Goal: Task Accomplishment & Management: Manage account settings

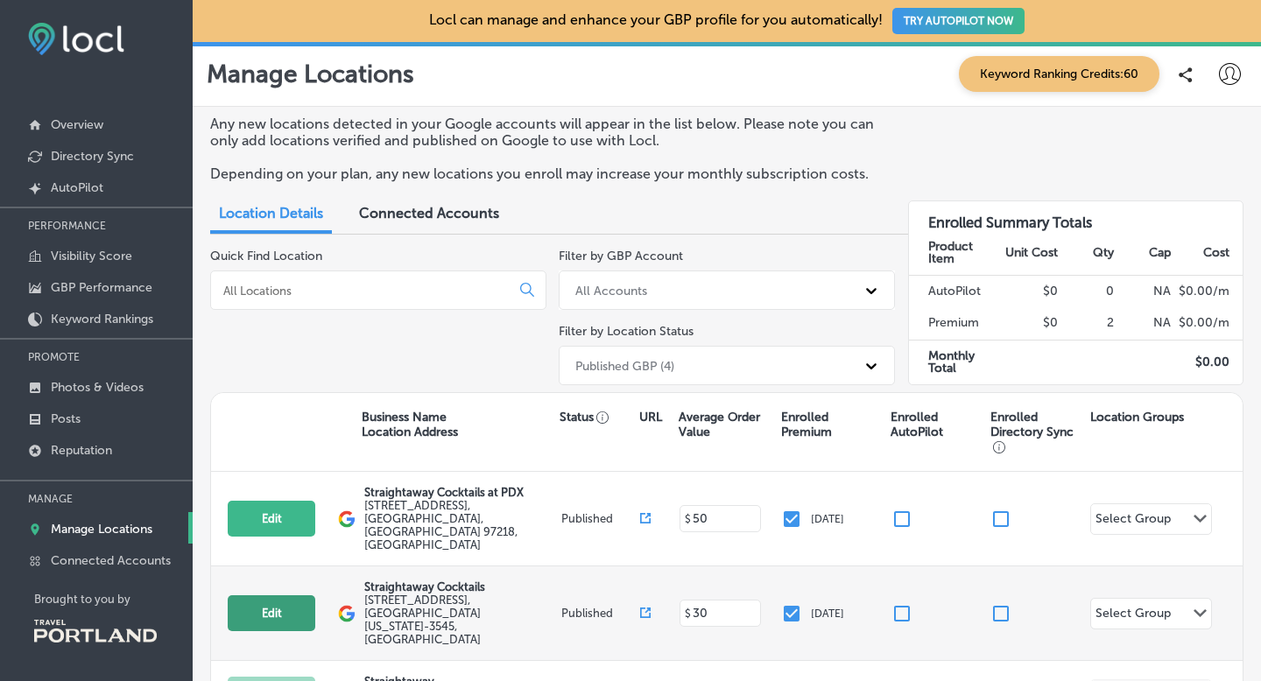
click at [297, 596] on button "Edit" at bounding box center [272, 614] width 88 height 36
select select "US"
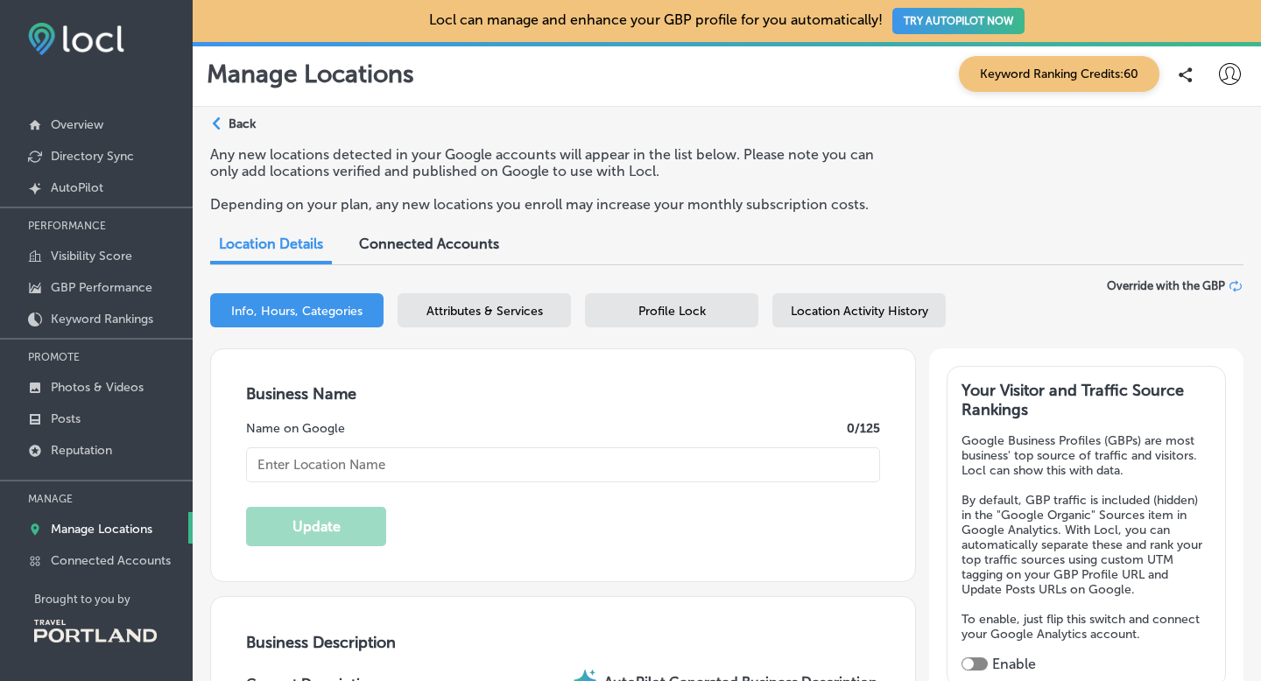
checkbox input "true"
type input "[EMAIL_ADDRESS][DOMAIN_NAME]"
type input "[URL][DOMAIN_NAME]"
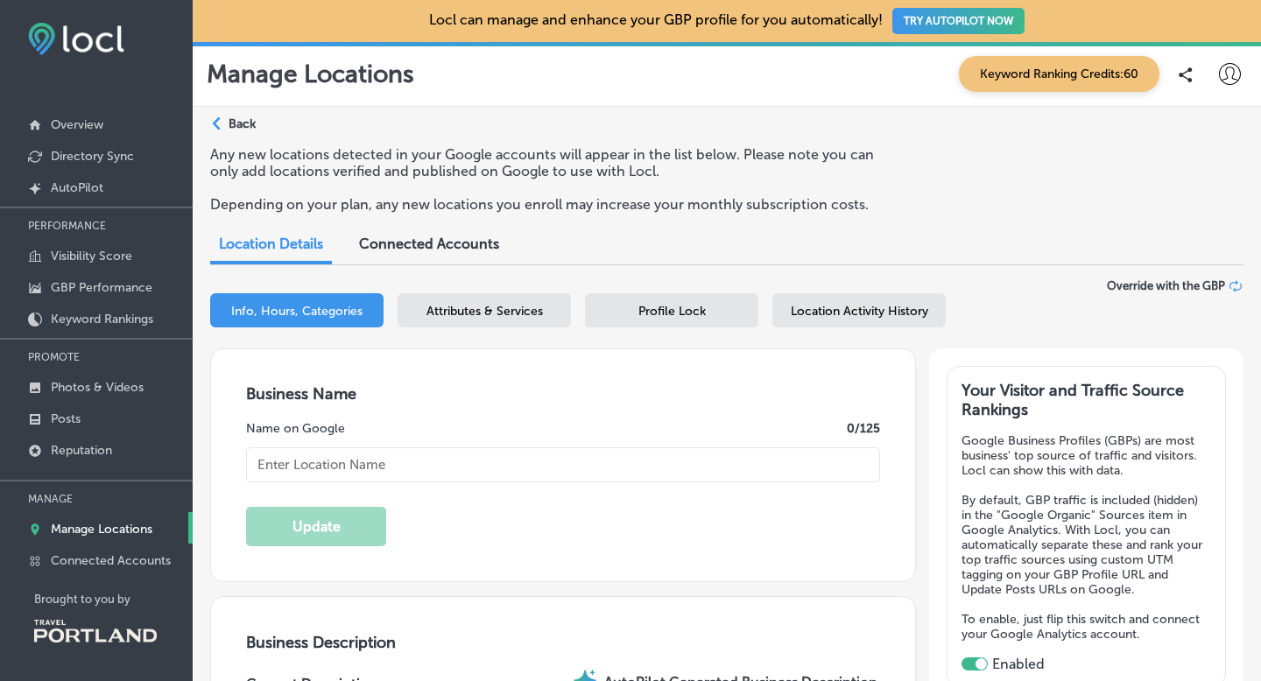
type input "[STREET_ADDRESS]"
type input "[GEOGRAPHIC_DATA]"
type input "97214-3545"
type input "US"
type input "[URL][DOMAIN_NAME]"
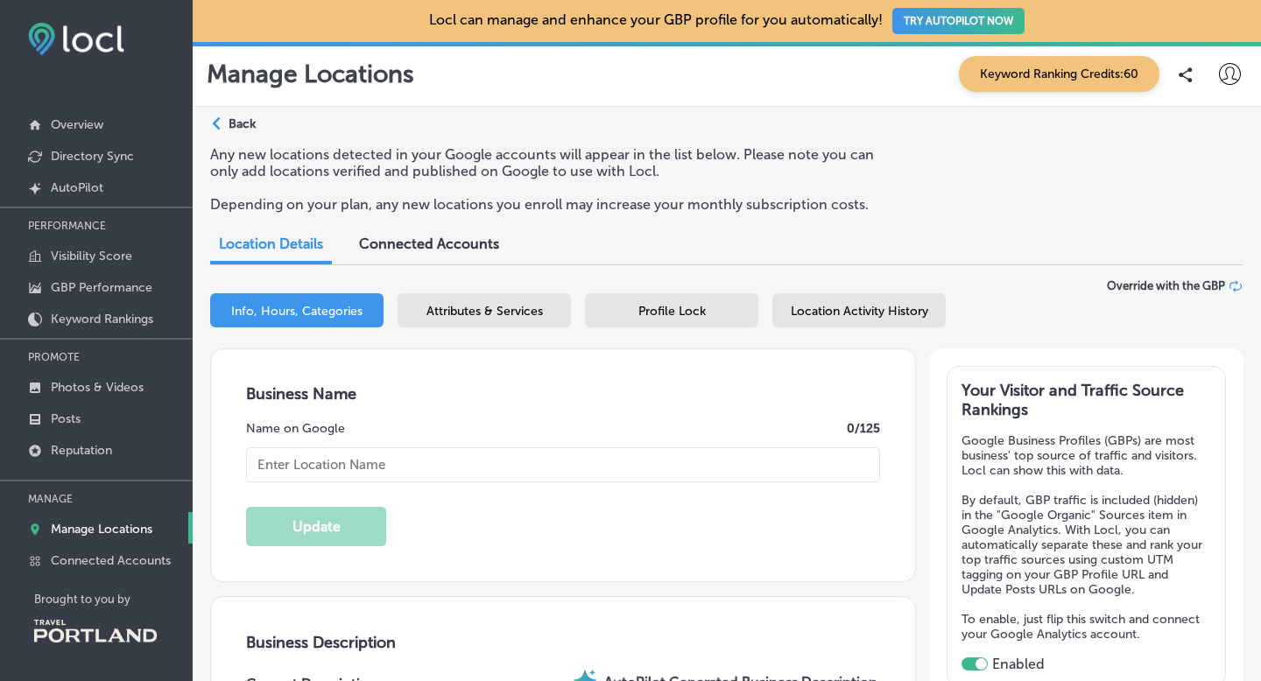
type textarea "Meticulously crafted cocktails, ready for any occasion. Our drinks pay respect …"
type input "[PHONE_NUMBER]"
type input "Straightaway Cocktails"
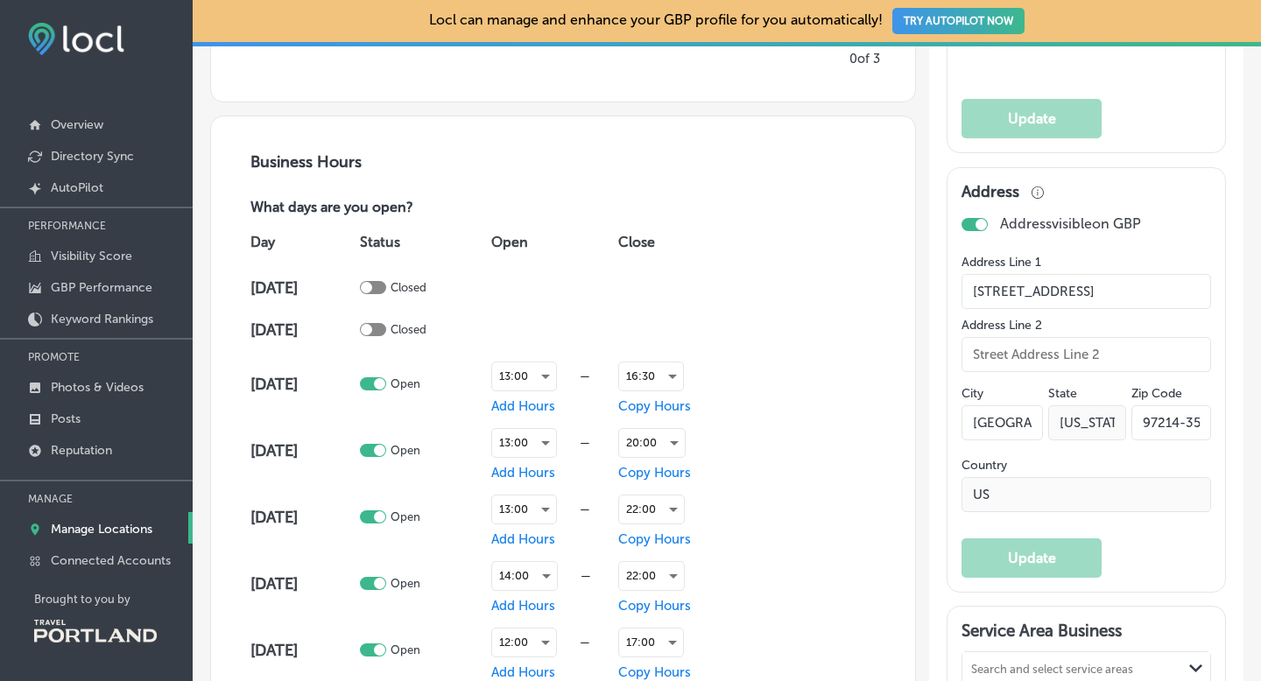
scroll to position [1091, 0]
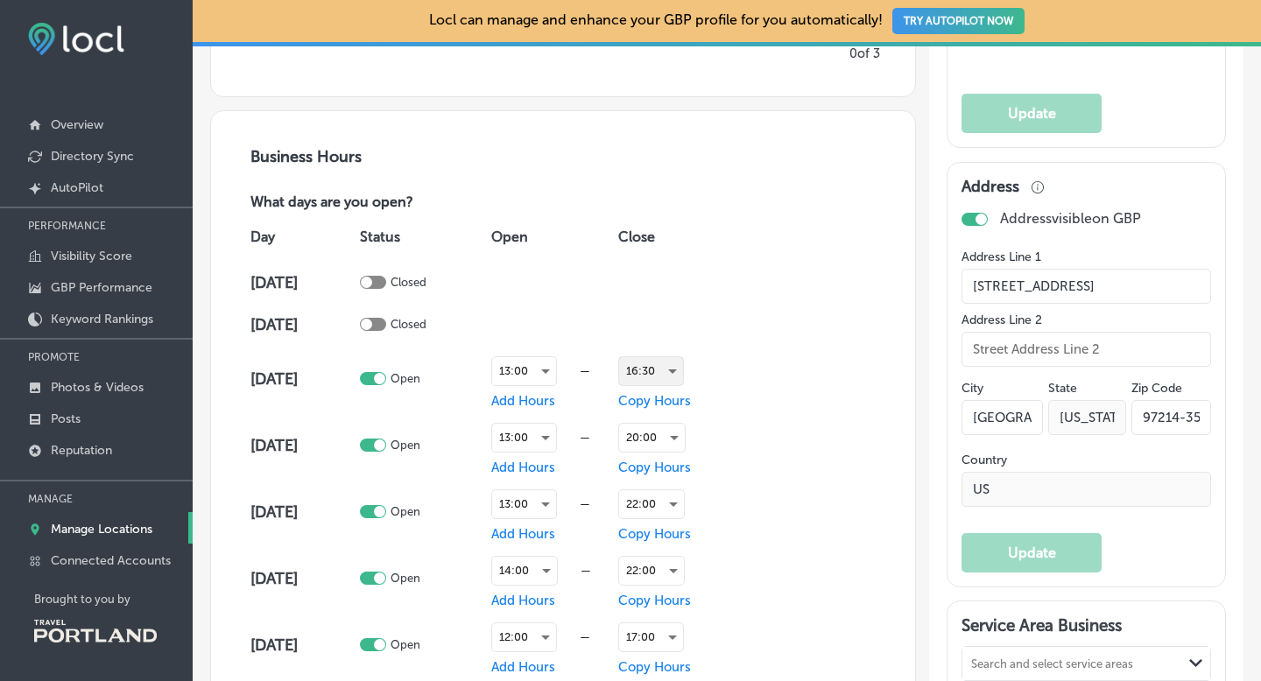
click at [643, 372] on div "16:30" at bounding box center [651, 371] width 64 height 28
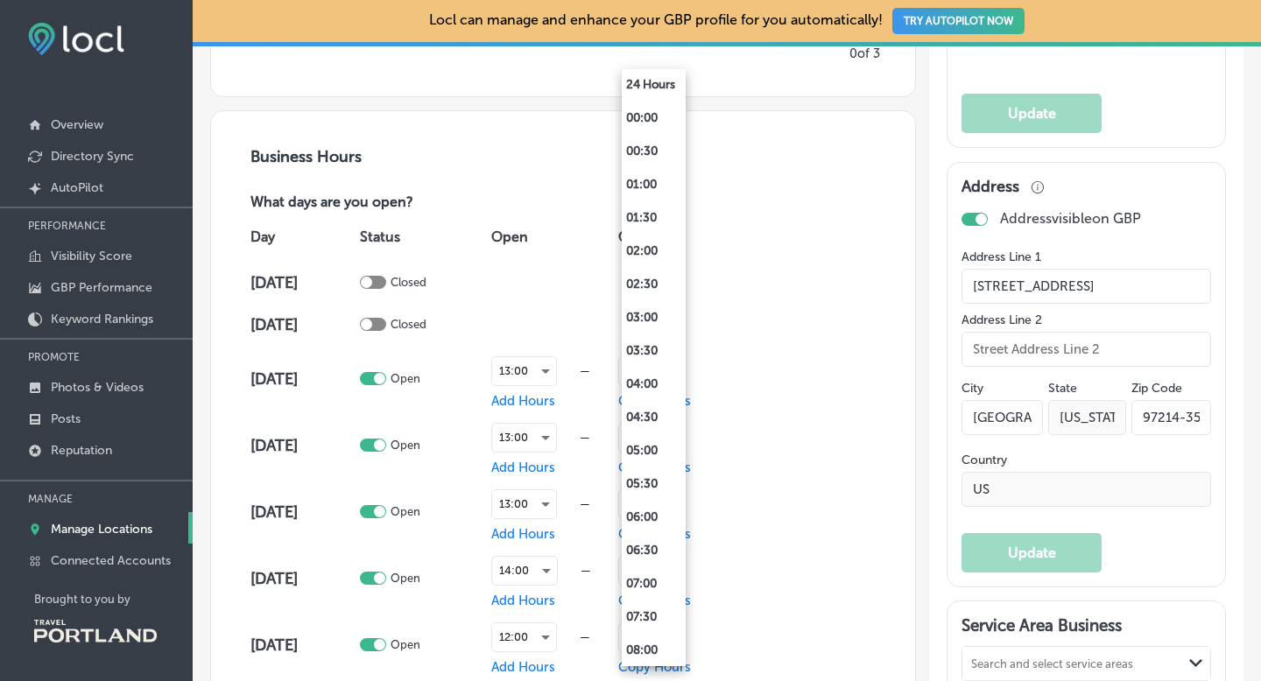
scroll to position [850, 0]
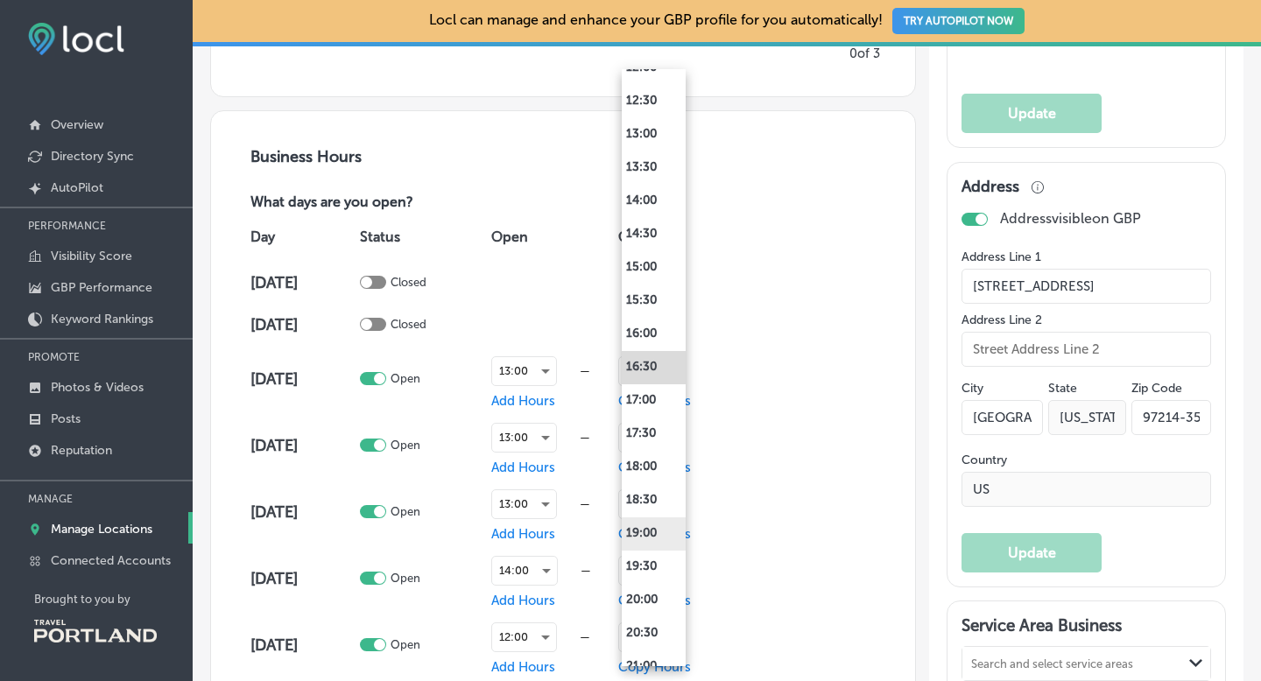
click at [639, 533] on li "19:00" at bounding box center [654, 534] width 64 height 33
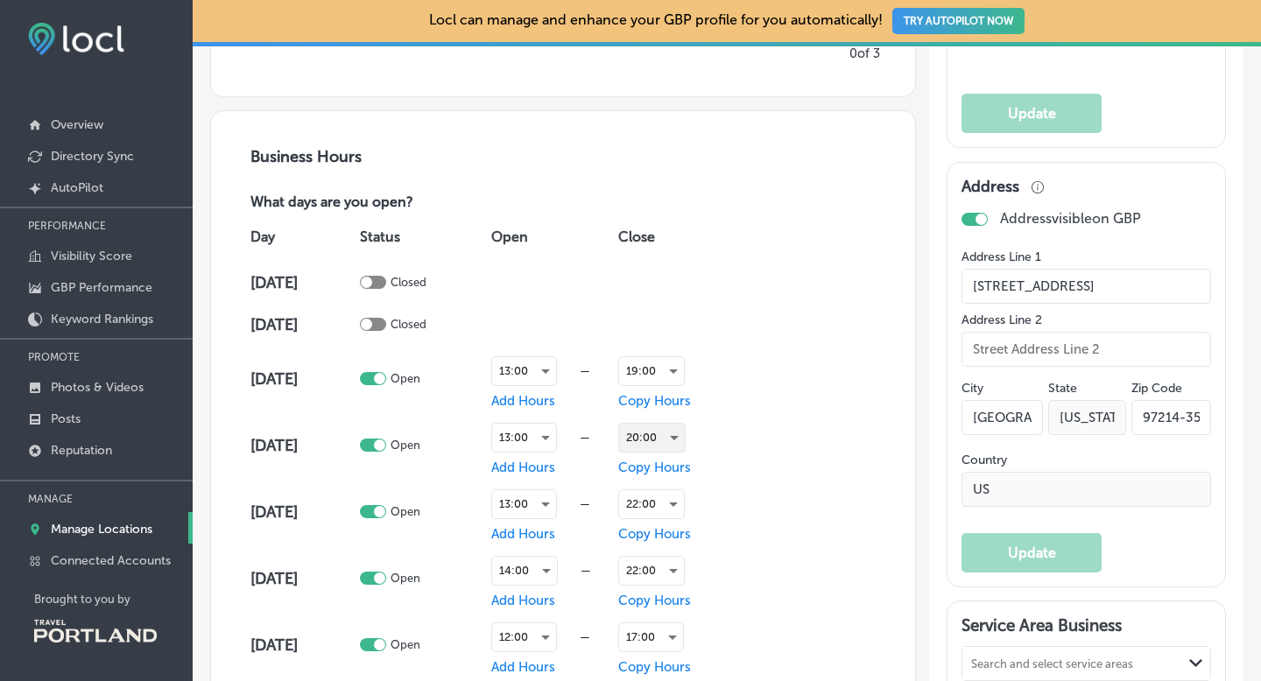
click at [639, 437] on div "20:00" at bounding box center [652, 438] width 66 height 28
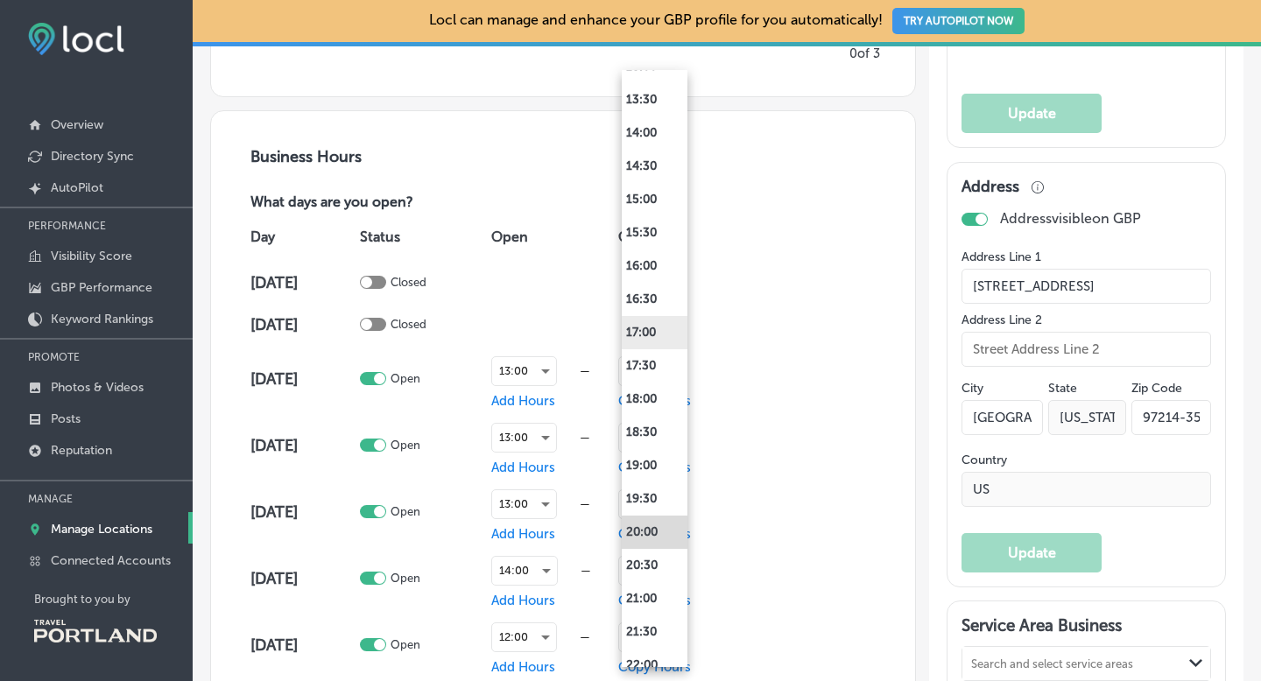
scroll to position [917, 0]
click at [649, 307] on li "16:30" at bounding box center [655, 301] width 66 height 33
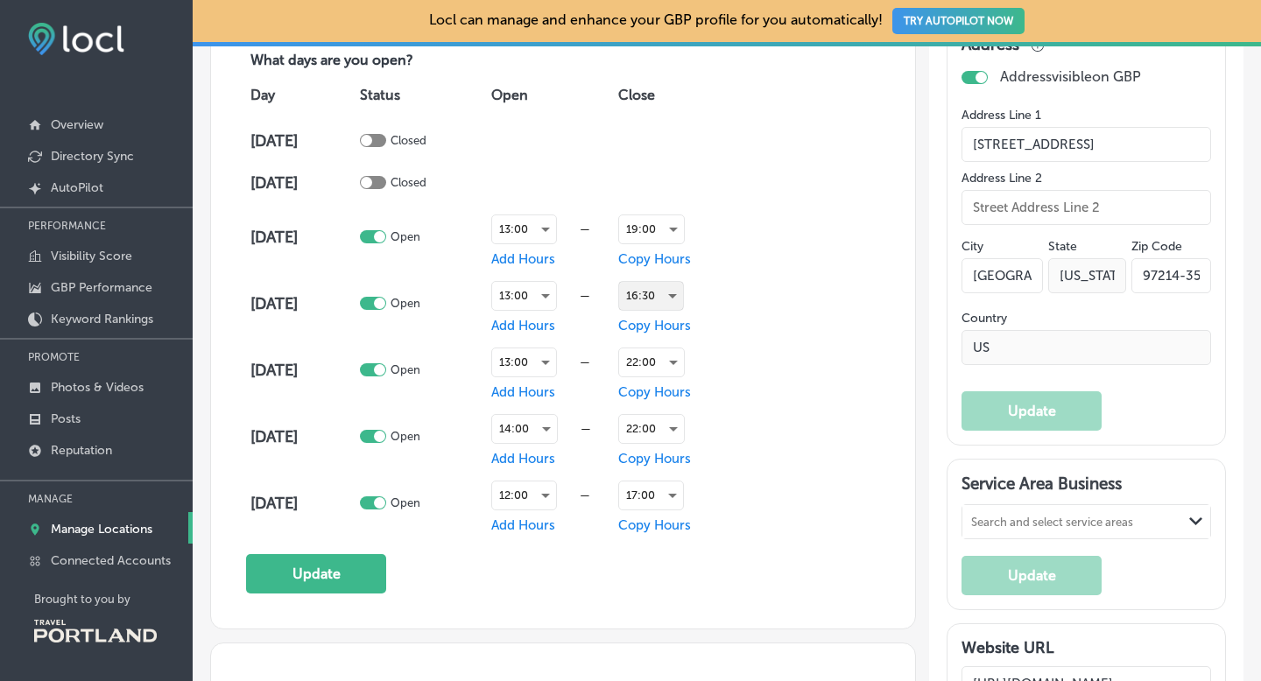
scroll to position [1234, 0]
click at [518, 425] on div "14:00" at bounding box center [524, 428] width 65 height 28
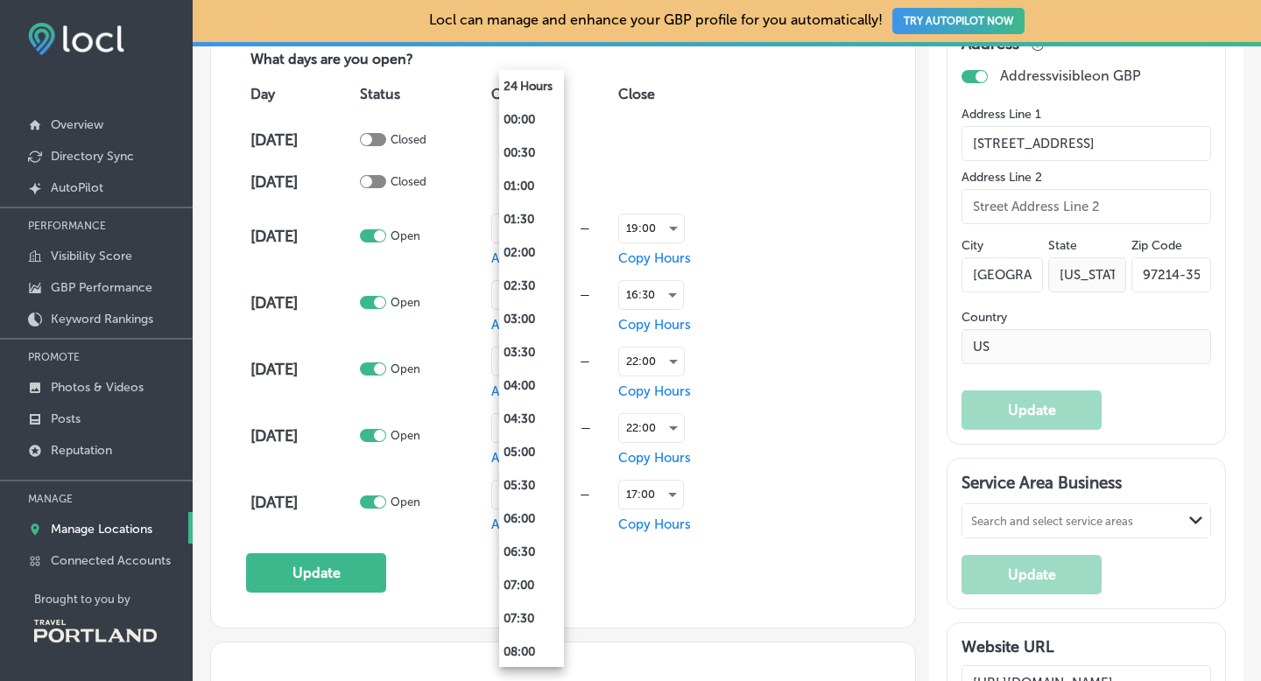
scroll to position [683, 0]
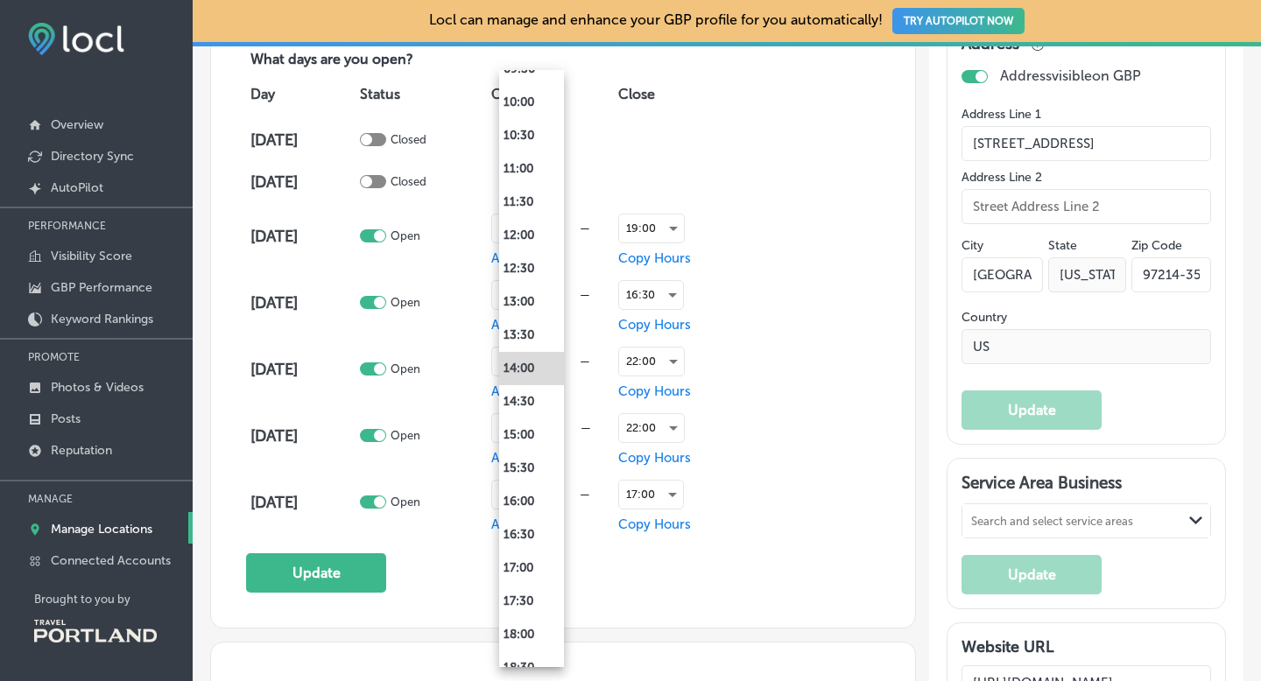
click at [684, 574] on div at bounding box center [630, 340] width 1261 height 681
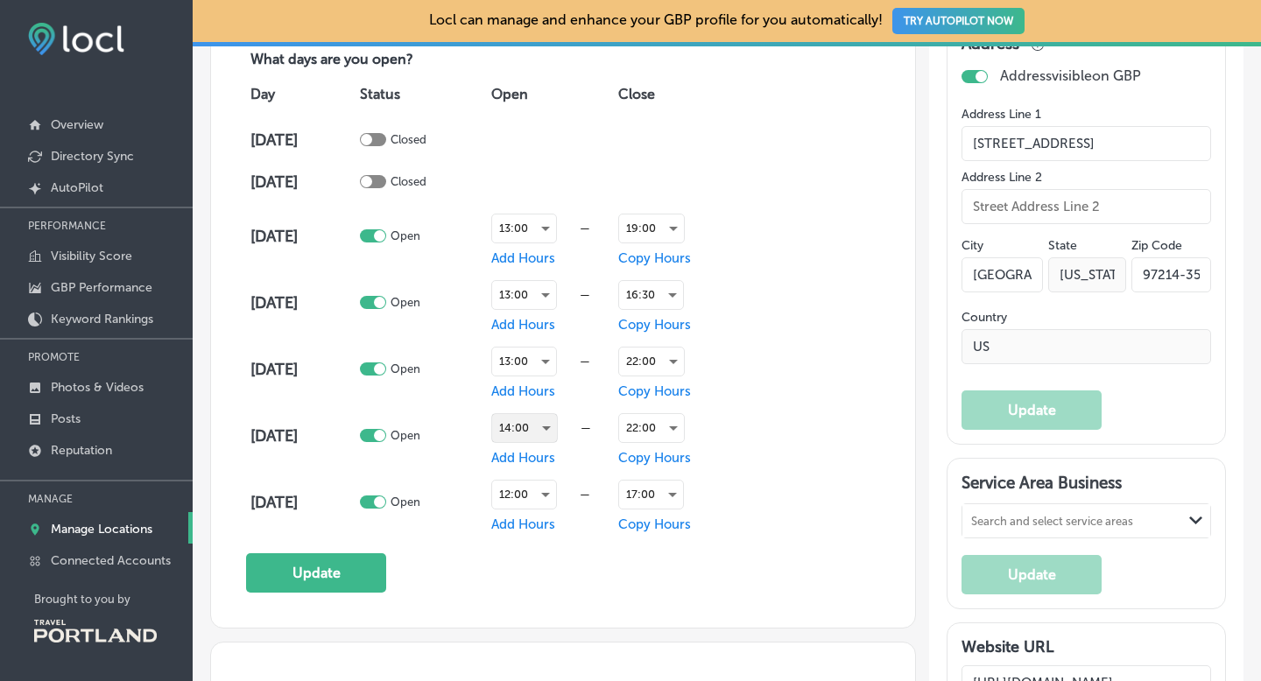
click at [546, 427] on div "14:00" at bounding box center [524, 428] width 65 height 28
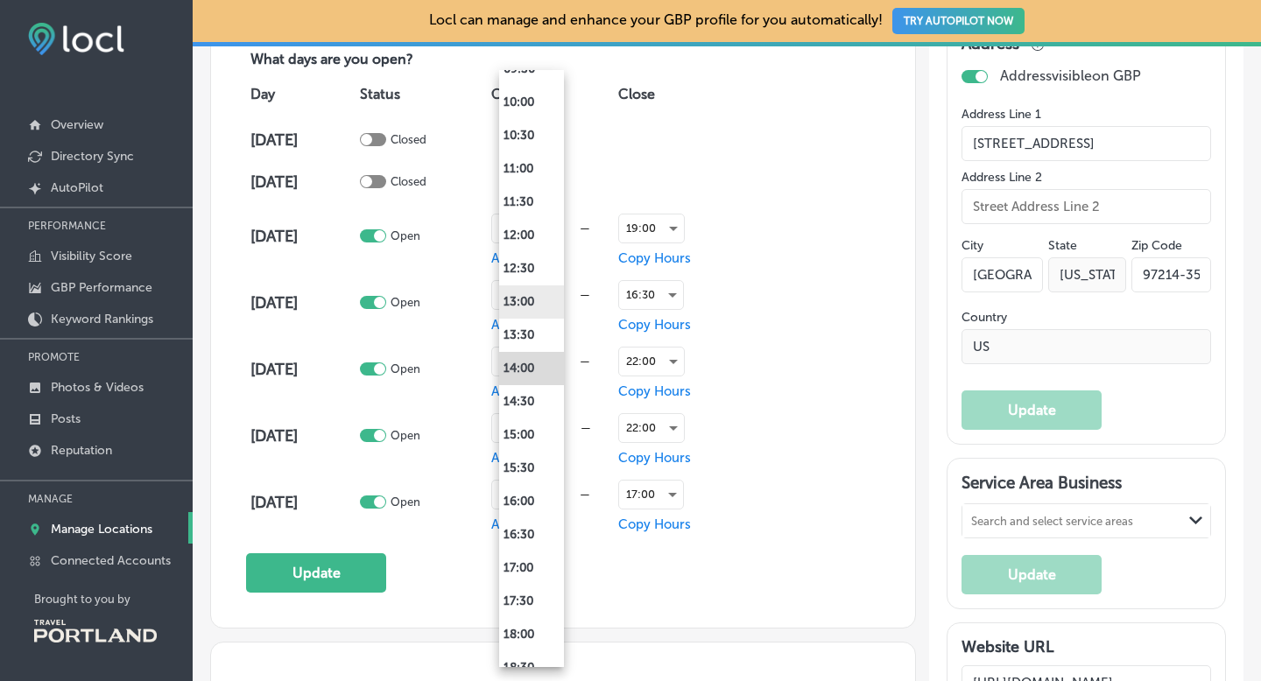
click at [530, 298] on li "13:00" at bounding box center [531, 302] width 65 height 33
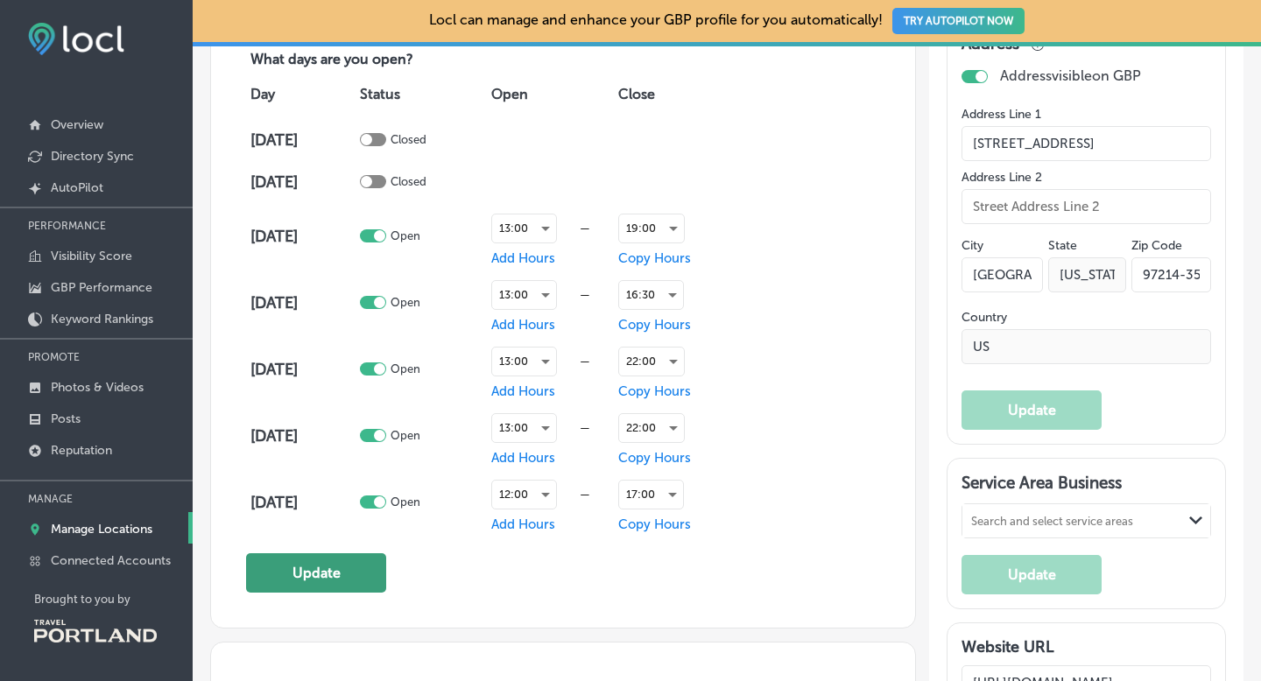
click at [332, 555] on button "Update" at bounding box center [316, 573] width 140 height 39
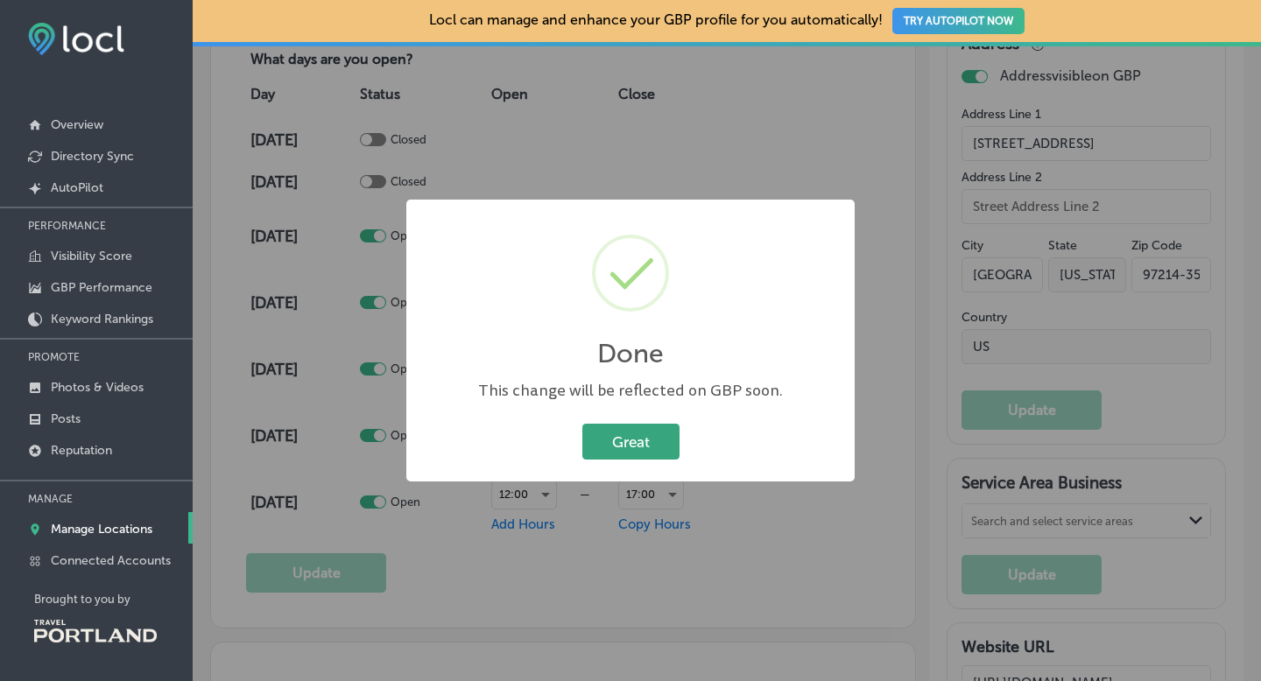
click at [646, 438] on button "Great" at bounding box center [630, 442] width 97 height 36
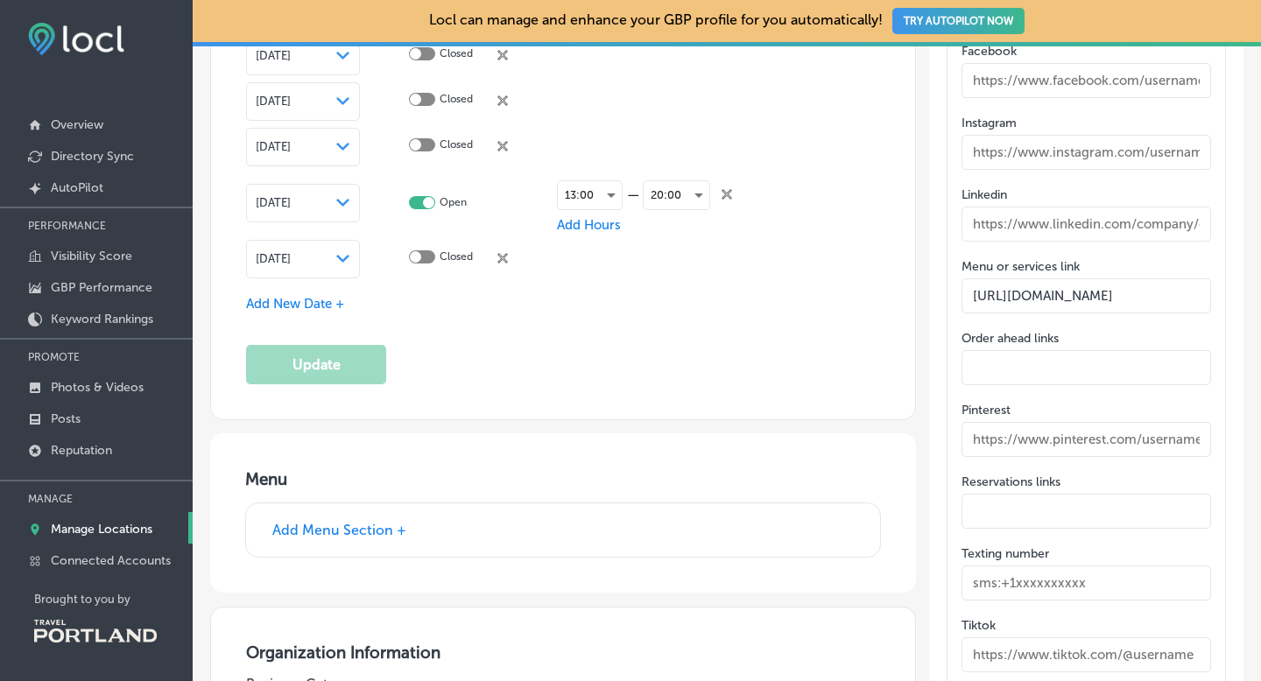
scroll to position [3279, 0]
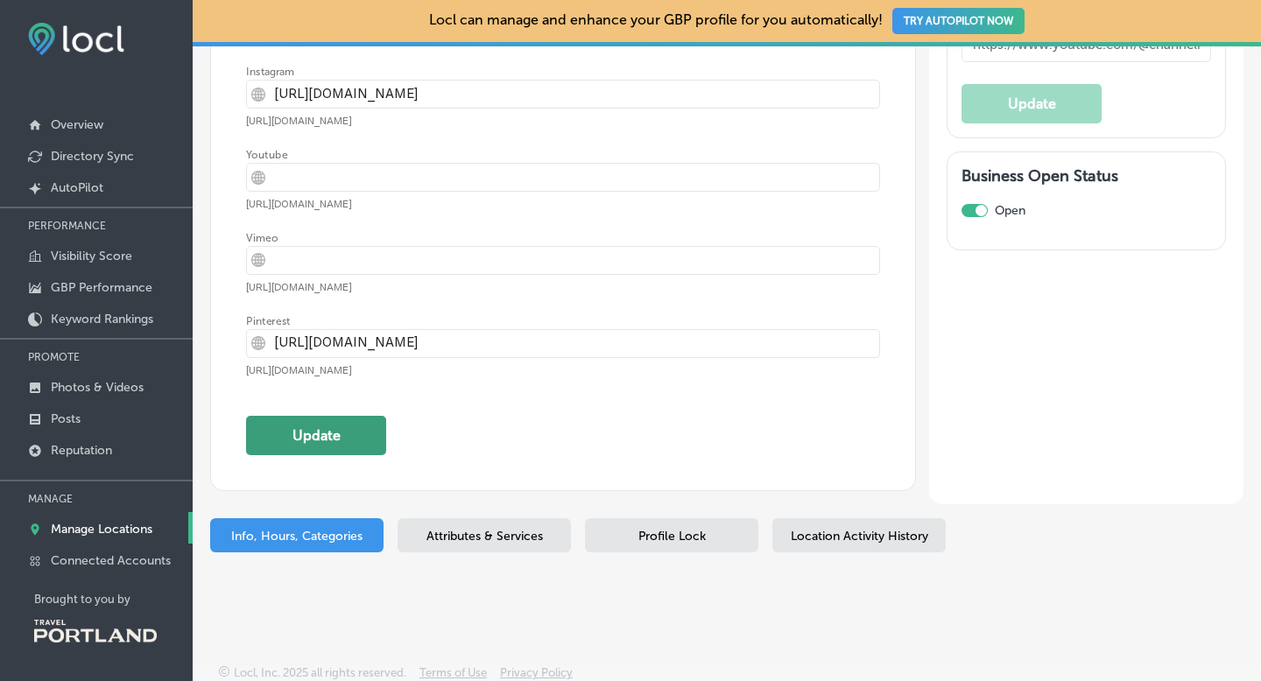
click at [336, 430] on button "Update" at bounding box center [316, 435] width 140 height 39
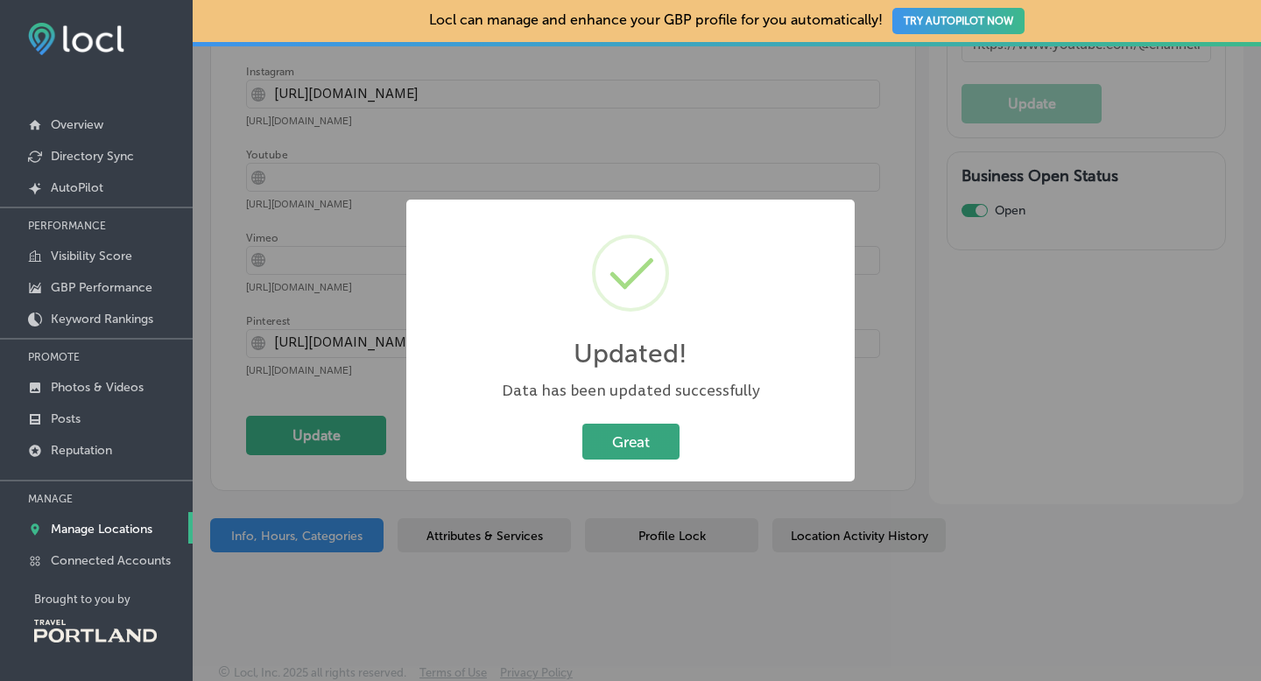
click at [626, 438] on button "Great" at bounding box center [630, 442] width 97 height 36
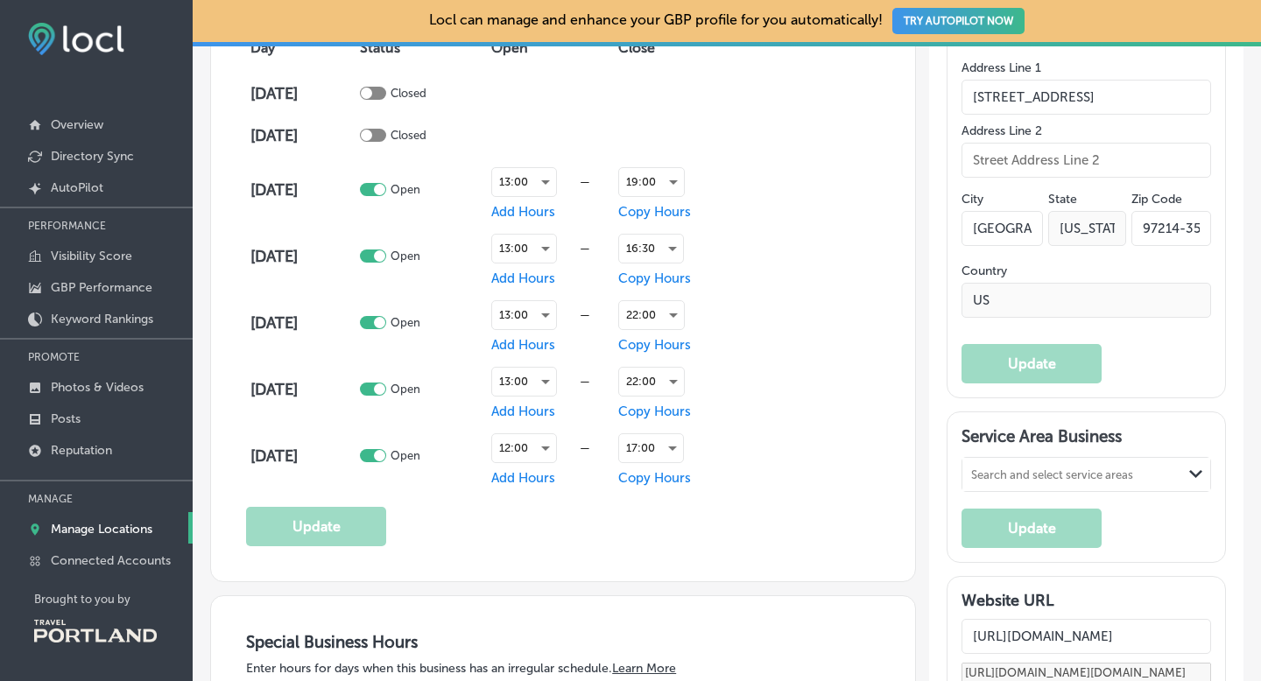
scroll to position [1278, 0]
